Goal: Task Accomplishment & Management: Complete application form

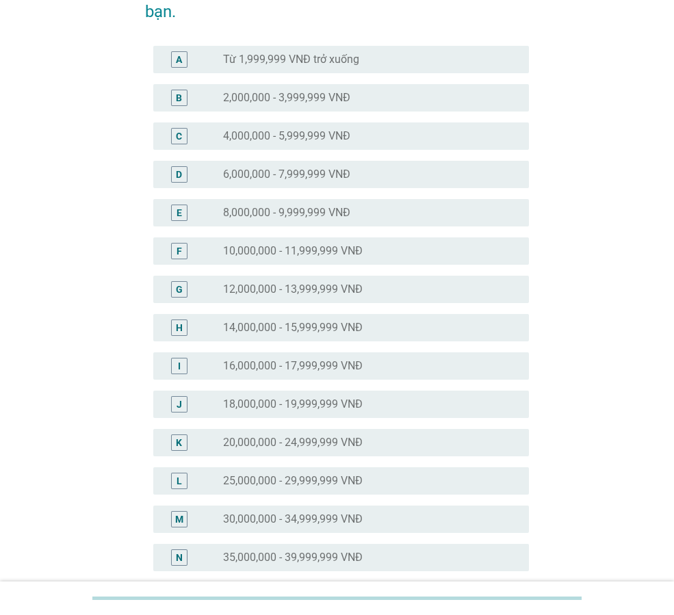
scroll to position [137, 0]
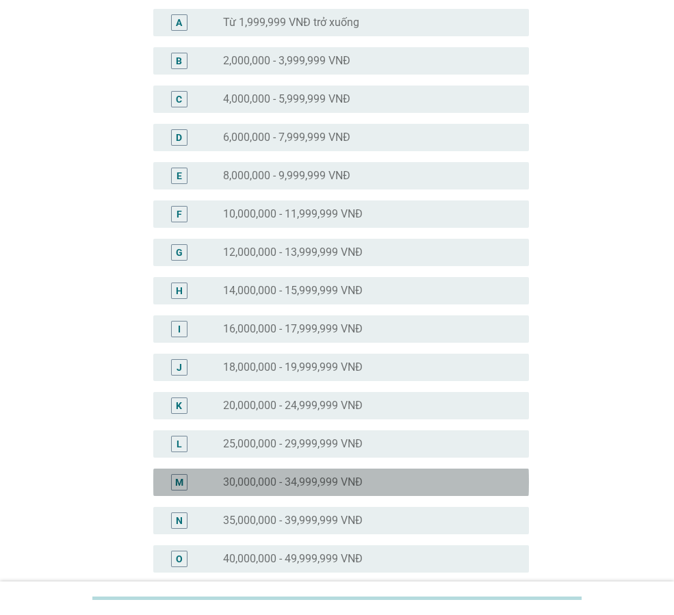
click at [320, 486] on label "30,000,000 - 34,999,999 VNĐ" at bounding box center [293, 483] width 140 height 14
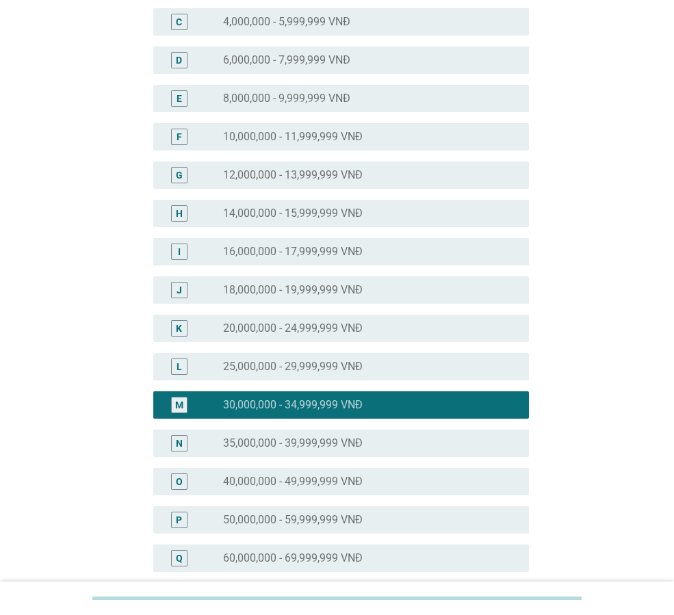
scroll to position [500, 0]
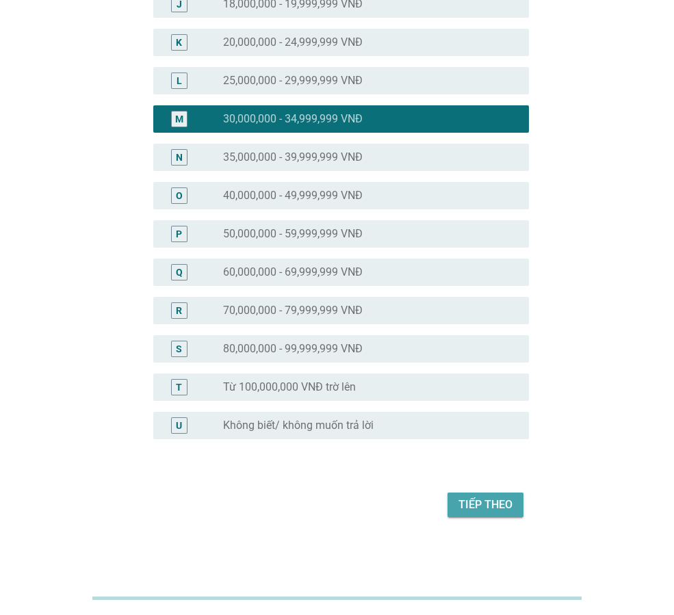
click at [497, 499] on div "Tiếp theo" at bounding box center [485, 505] width 54 height 16
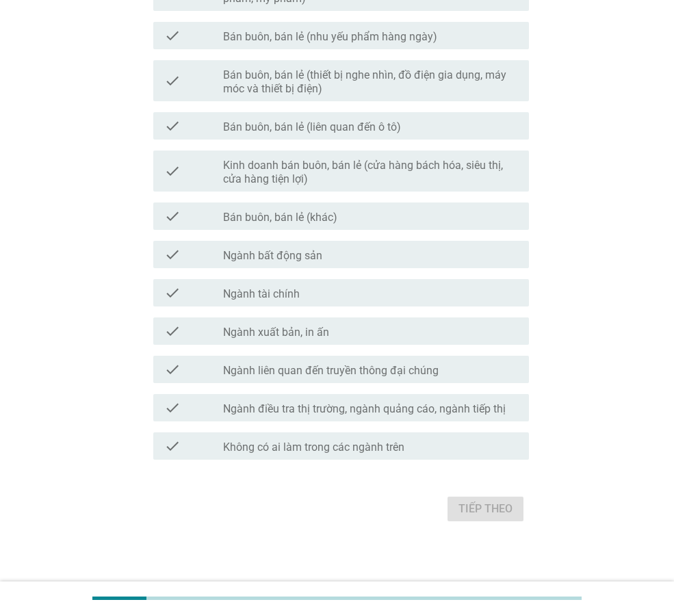
scroll to position [572, 0]
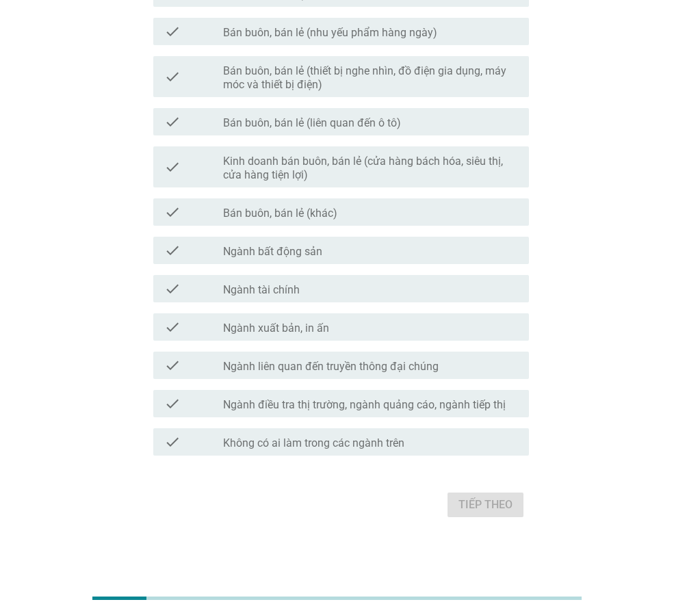
click at [400, 450] on div "check check_box_outline_blank Không có ai làm trong các ngành trên" at bounding box center [341, 441] width 376 height 27
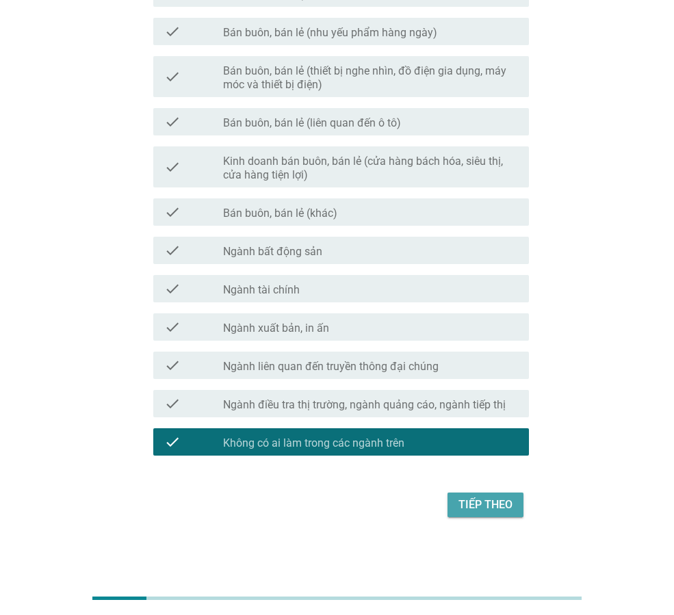
click at [486, 500] on div "Tiếp theo" at bounding box center [485, 505] width 54 height 16
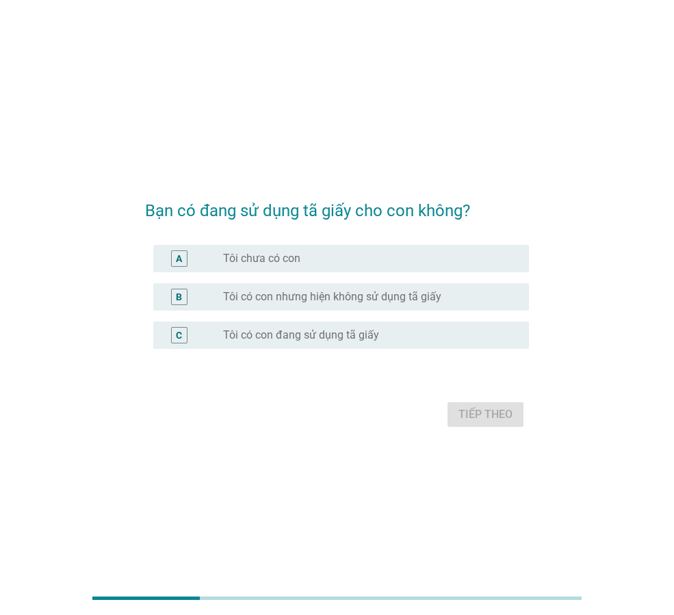
click at [322, 348] on div "C radio_button_unchecked Tôi có con đang sử dụng tã giấy" at bounding box center [341, 335] width 376 height 27
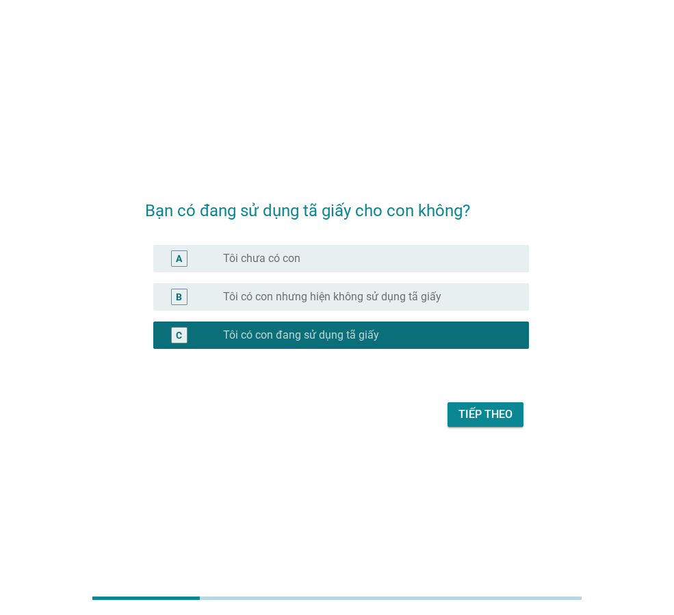
click at [469, 418] on div "Tiếp theo" at bounding box center [485, 414] width 54 height 16
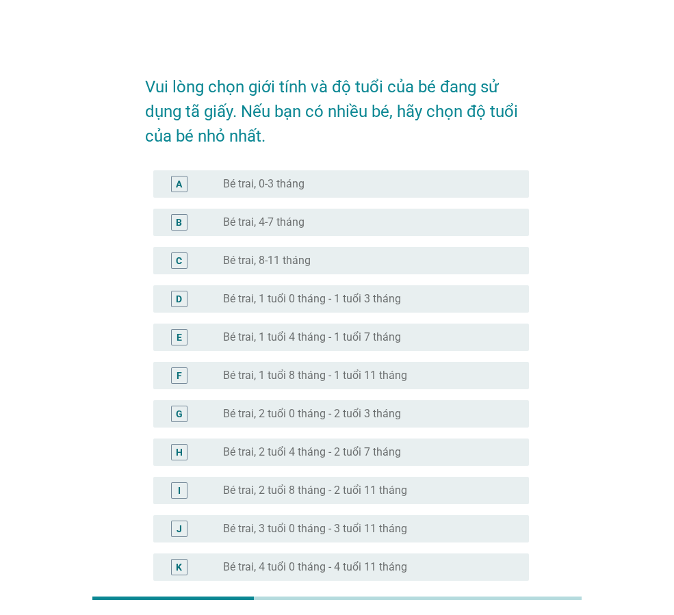
click at [181, 300] on div "D" at bounding box center [179, 298] width 6 height 14
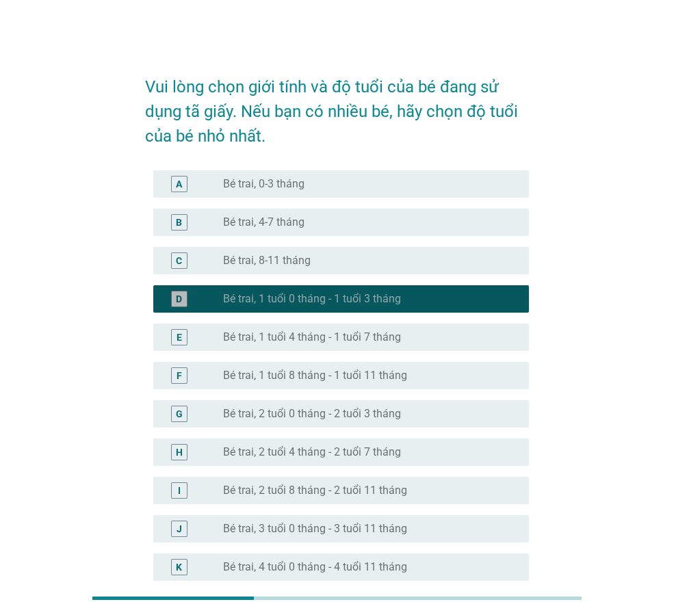
click at [181, 300] on div "D" at bounding box center [179, 298] width 6 height 14
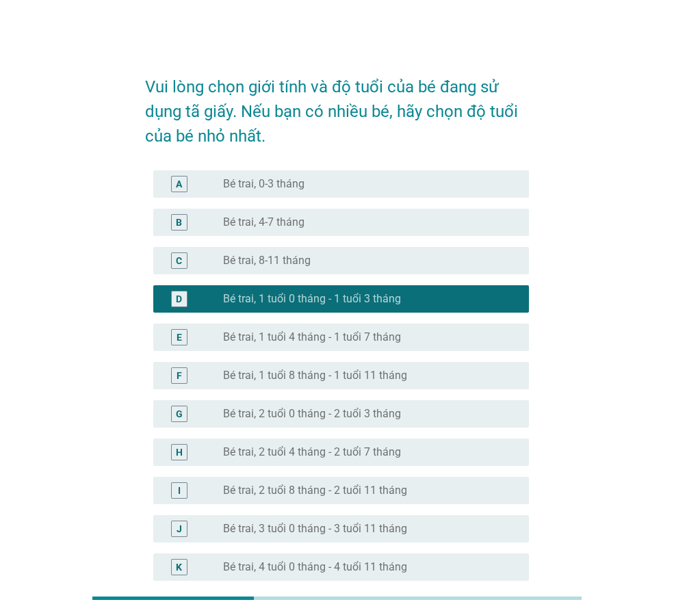
click at [185, 375] on div "F" at bounding box center [179, 375] width 16 height 16
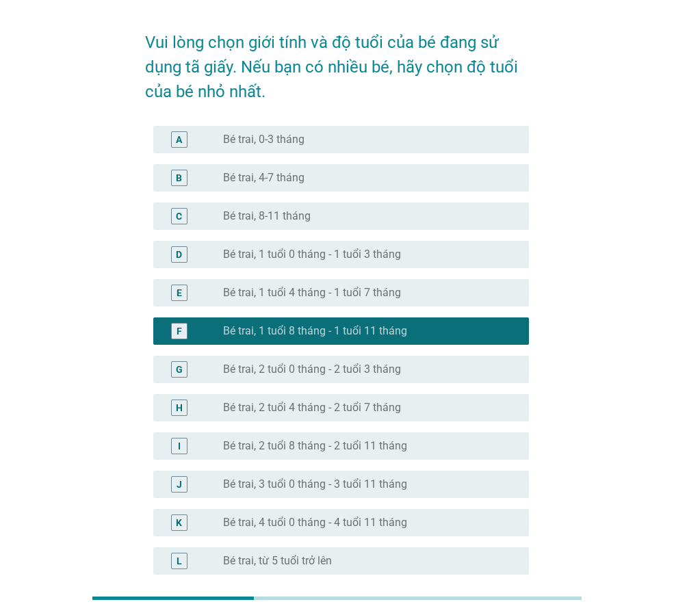
scroll to position [68, 0]
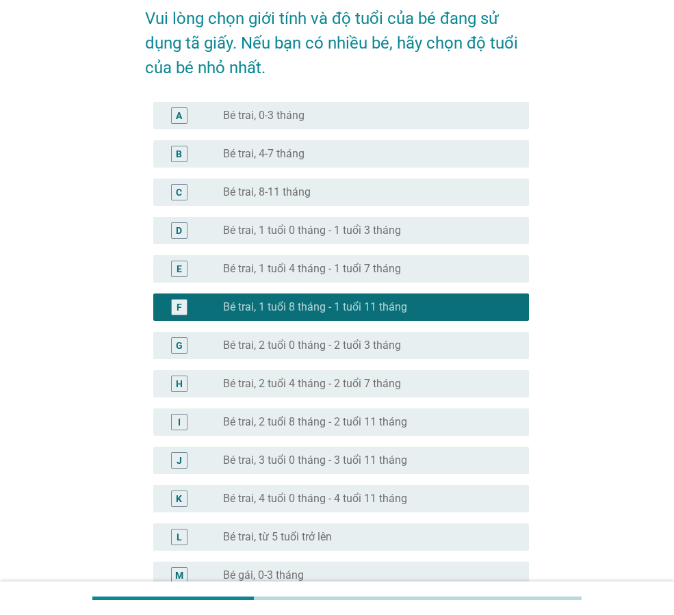
click at [181, 464] on div "J" at bounding box center [179, 460] width 5 height 14
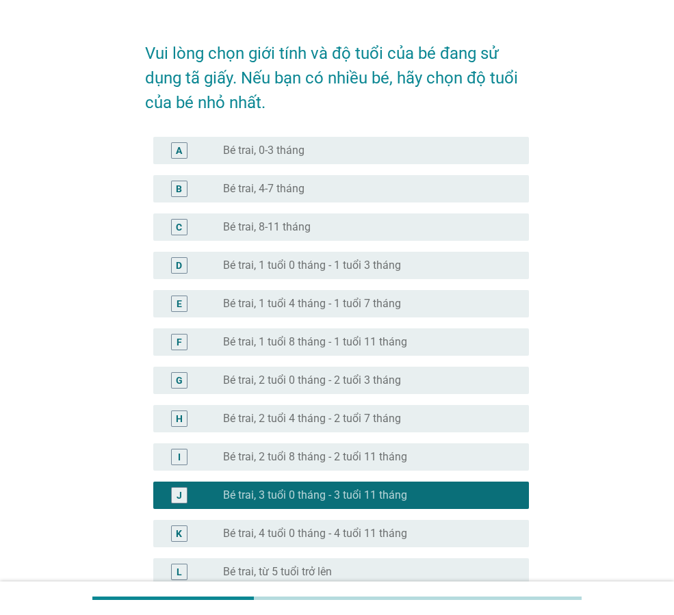
scroll to position [0, 0]
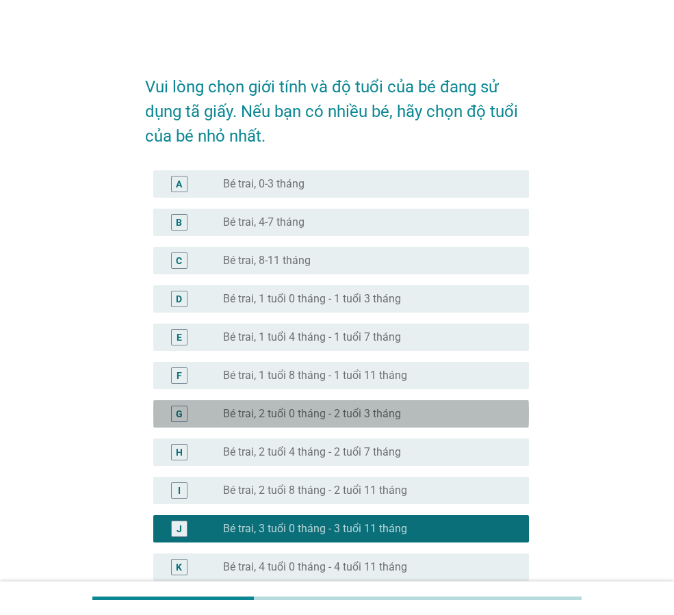
click at [181, 417] on div "G" at bounding box center [179, 413] width 7 height 14
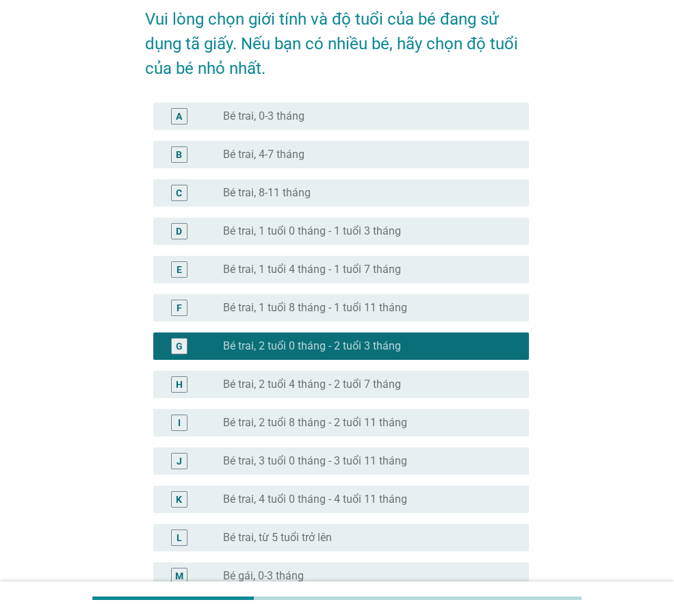
scroll to position [68, 0]
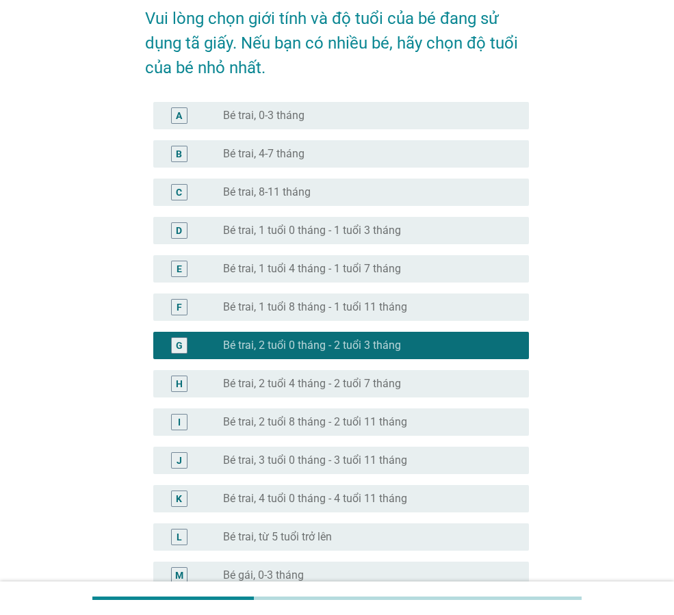
click at [177, 303] on div "F" at bounding box center [179, 307] width 5 height 14
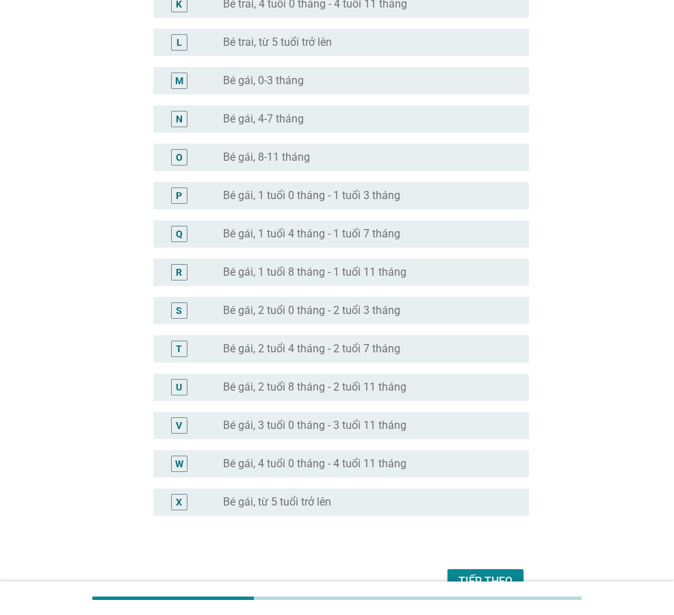
scroll to position [640, 0]
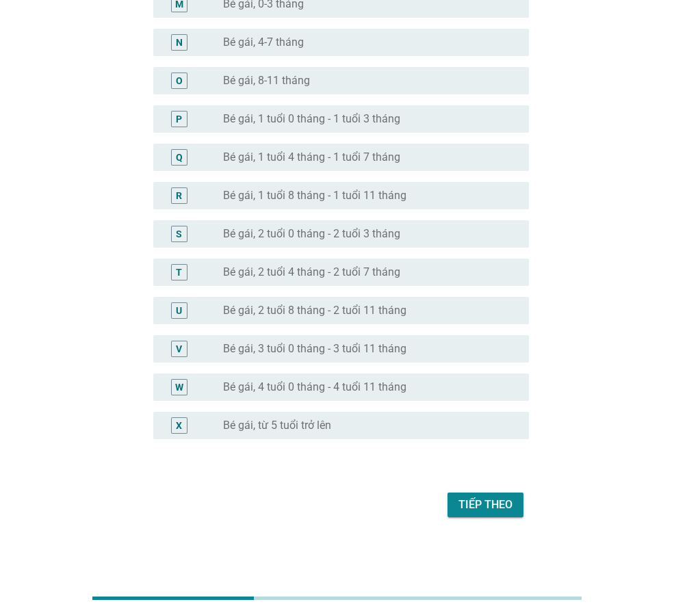
click at [490, 497] on div "Tiếp theo" at bounding box center [485, 505] width 54 height 16
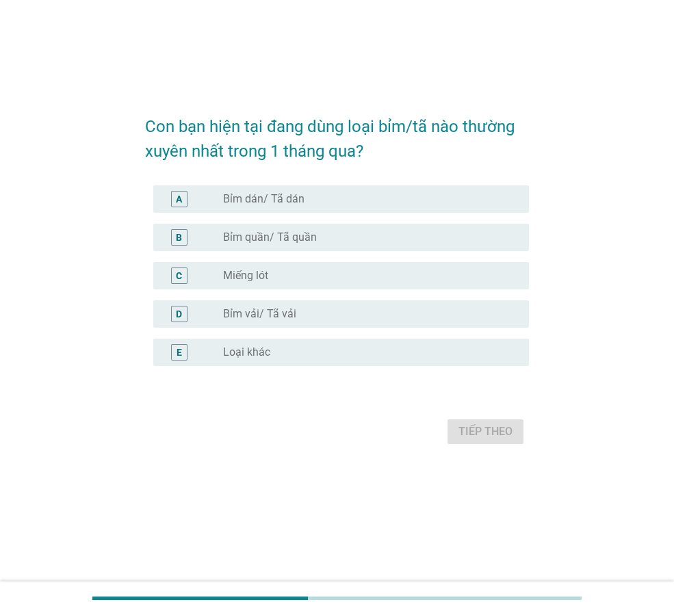
scroll to position [0, 0]
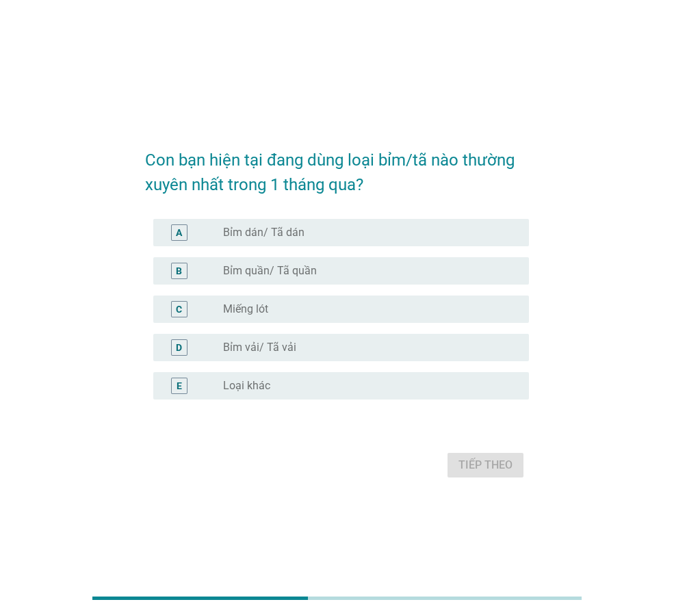
click at [171, 274] on div "B" at bounding box center [179, 271] width 16 height 16
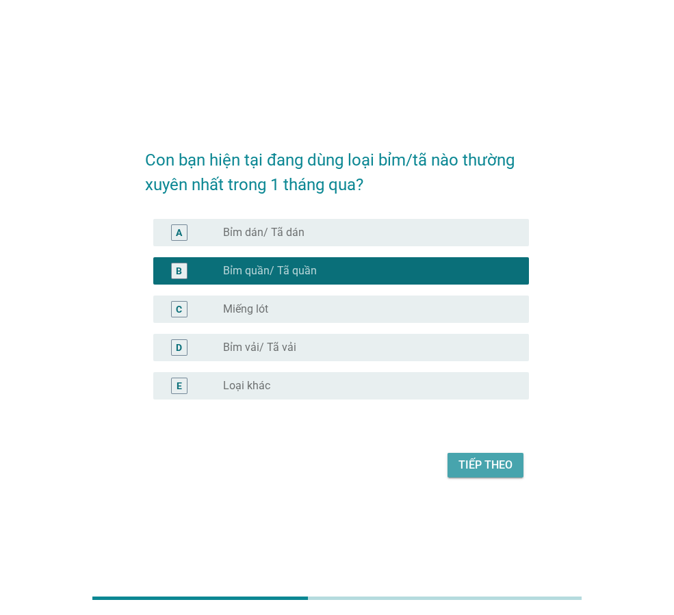
click at [497, 472] on div "Tiếp theo" at bounding box center [485, 465] width 54 height 16
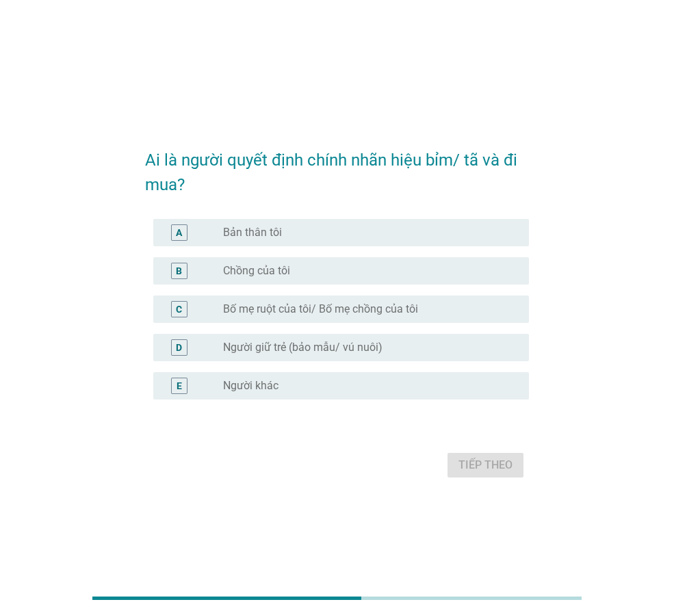
click at [182, 231] on div "A" at bounding box center [179, 232] width 6 height 14
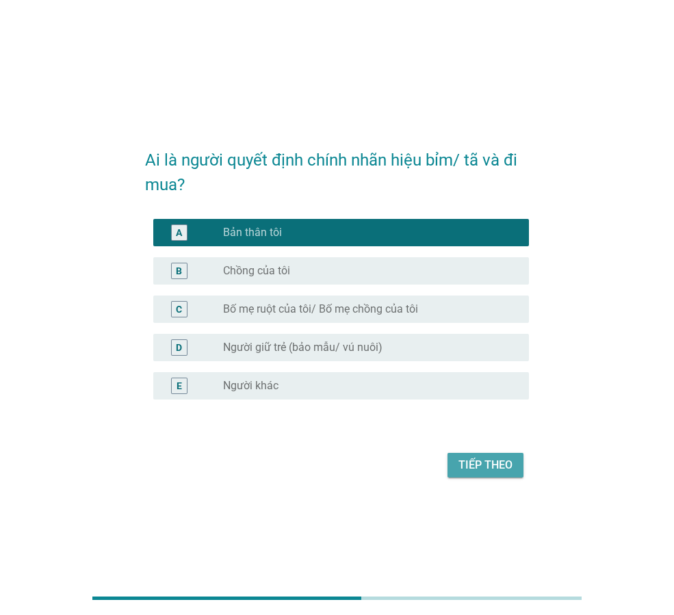
click at [496, 467] on div "Tiếp theo" at bounding box center [485, 465] width 54 height 16
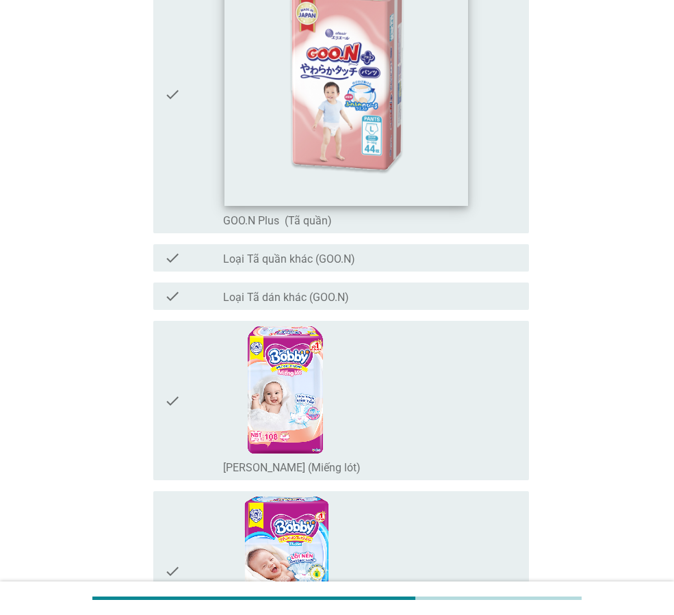
scroll to position [1368, 0]
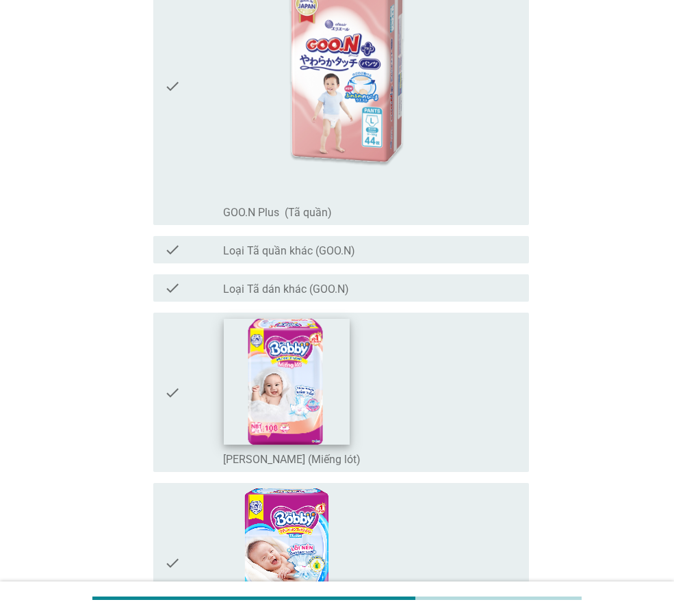
click at [298, 402] on img at bounding box center [287, 382] width 126 height 126
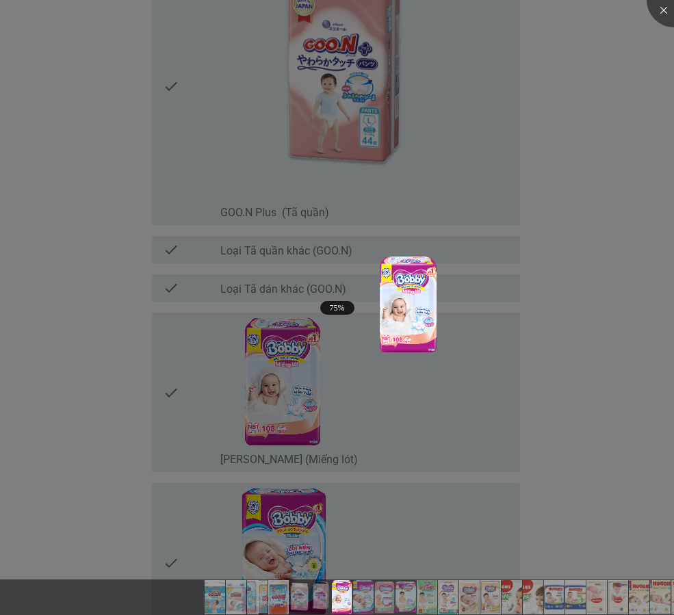
click at [197, 394] on div at bounding box center [337, 307] width 674 height 615
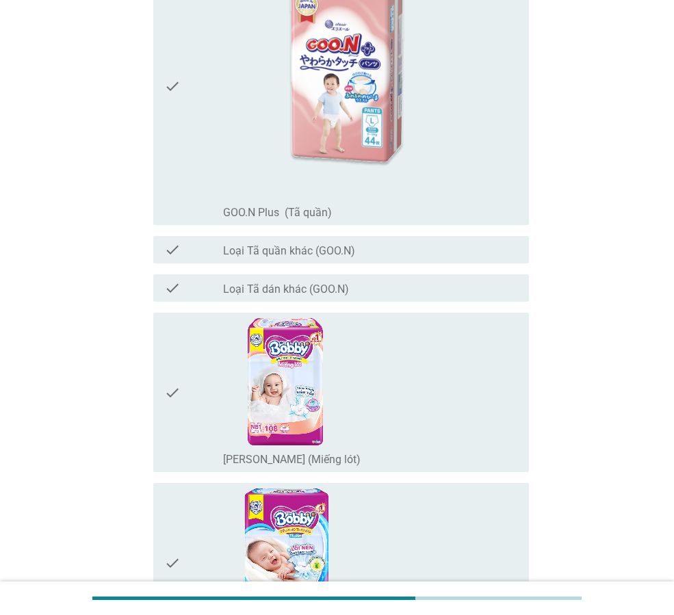
click at [167, 393] on icon "check" at bounding box center [172, 392] width 16 height 148
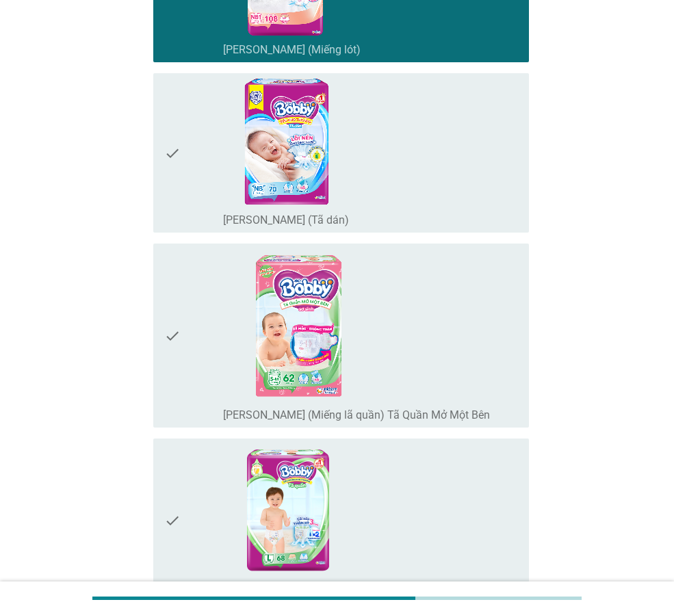
scroll to position [1779, 0]
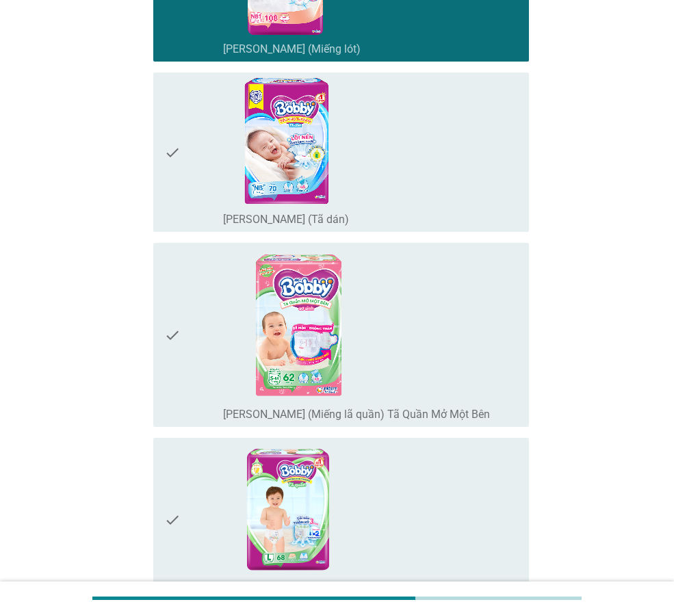
click at [183, 328] on div "check" at bounding box center [193, 334] width 59 height 173
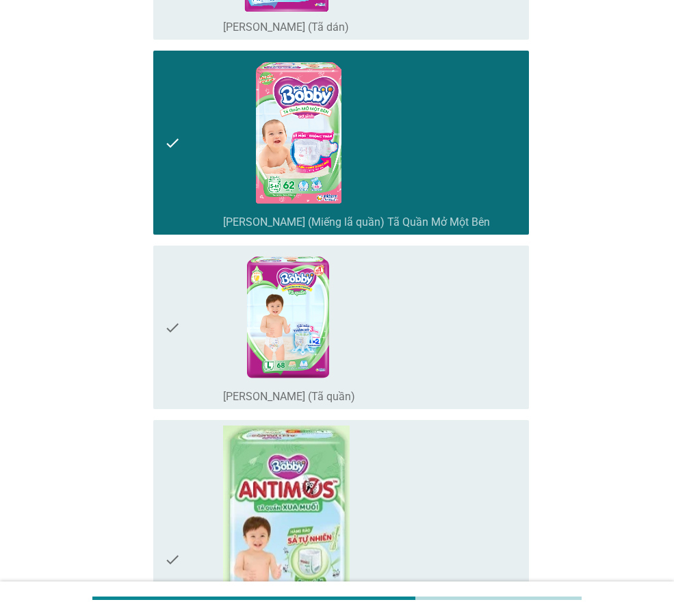
scroll to position [1984, 0]
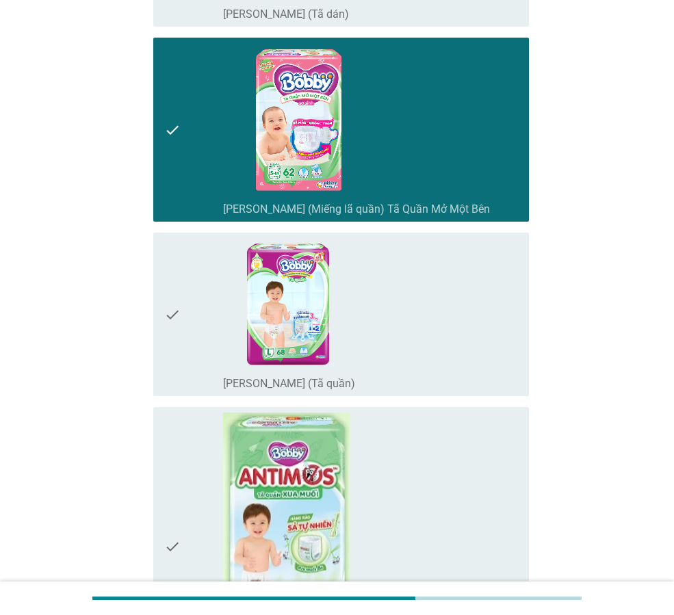
click at [173, 318] on icon "check" at bounding box center [172, 314] width 16 height 153
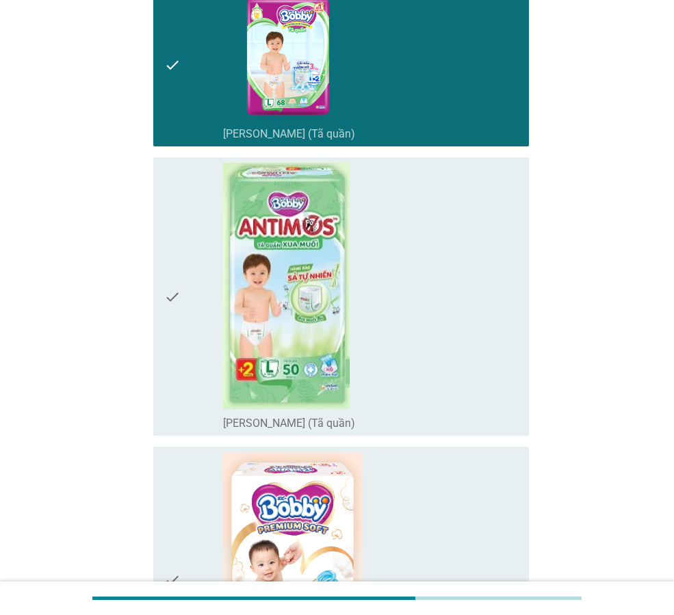
scroll to position [2258, 0]
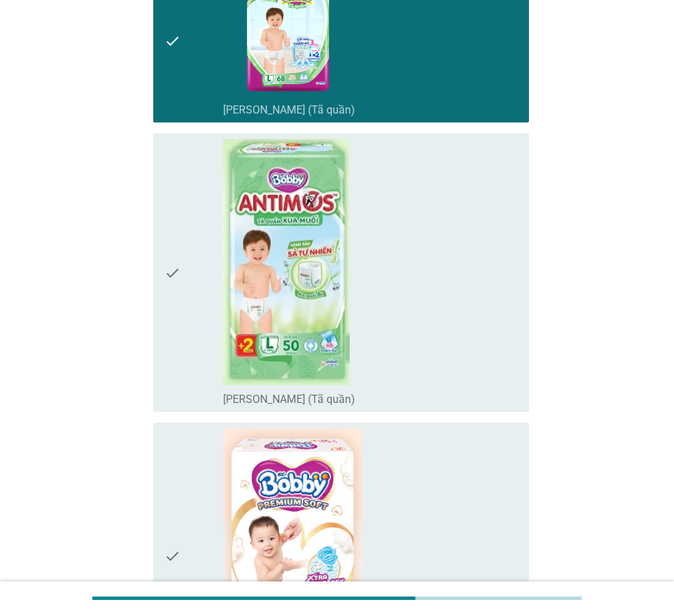
click at [173, 272] on icon "check" at bounding box center [172, 273] width 16 height 268
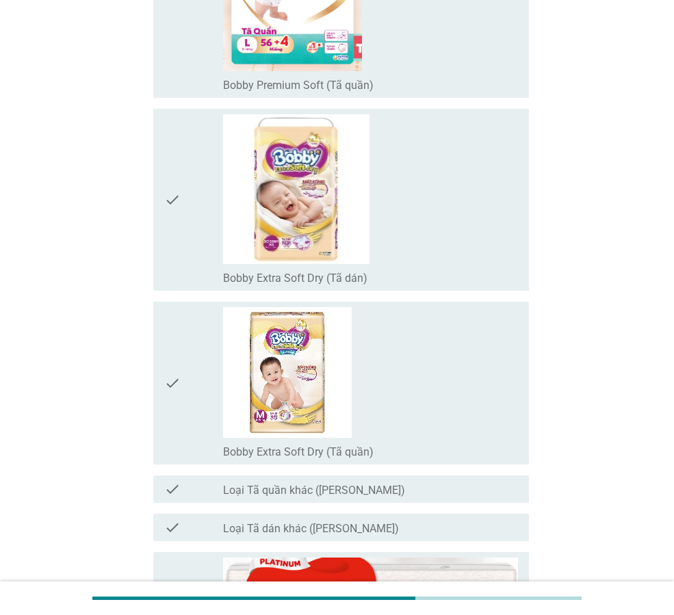
scroll to position [2874, 0]
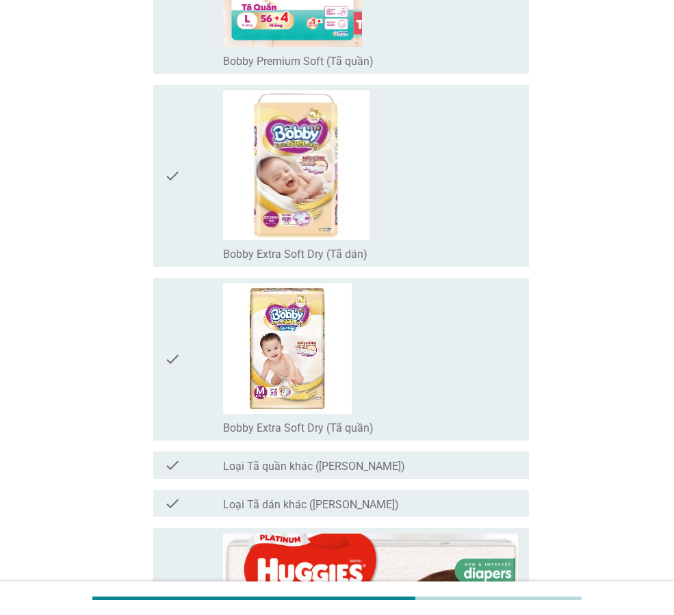
click at [169, 356] on icon "check" at bounding box center [172, 359] width 16 height 152
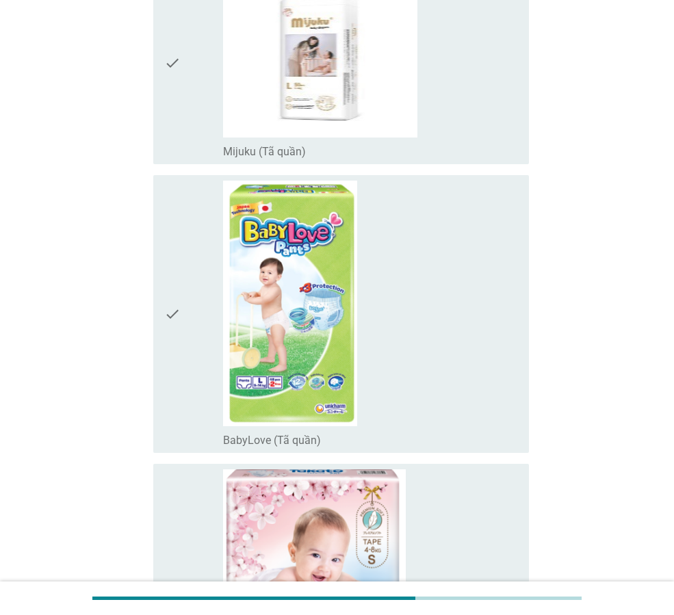
scroll to position [10770, 0]
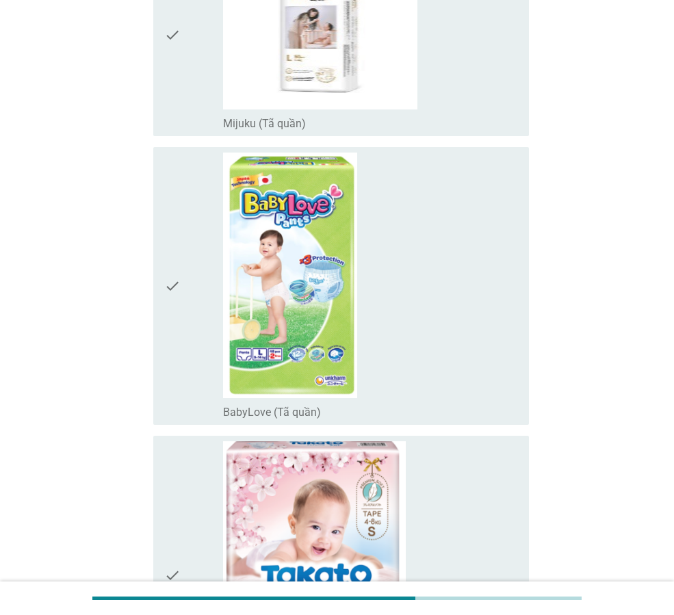
click at [170, 286] on icon "check" at bounding box center [172, 287] width 16 height 268
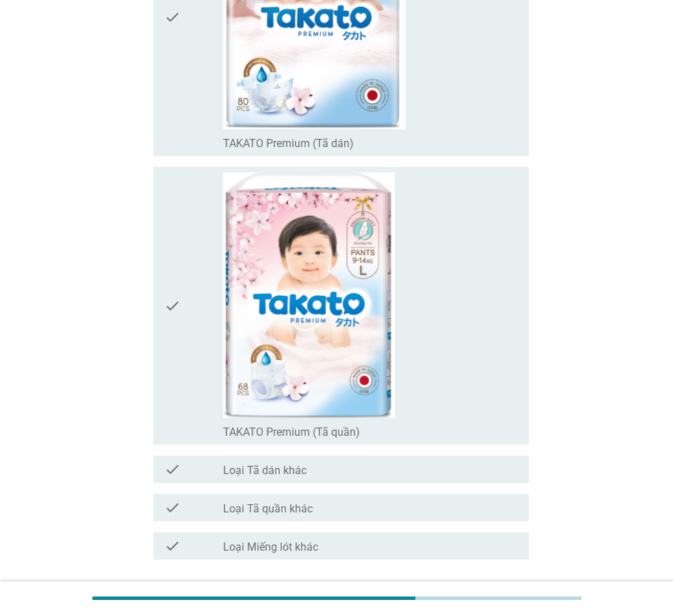
scroll to position [11433, 0]
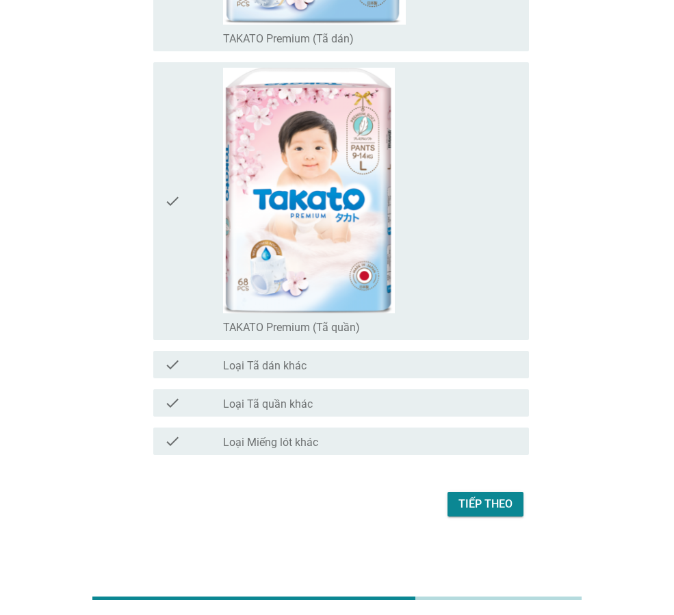
click at [513, 511] on button "Tiếp theo" at bounding box center [485, 504] width 76 height 25
